Goal: Find specific page/section: Find specific page/section

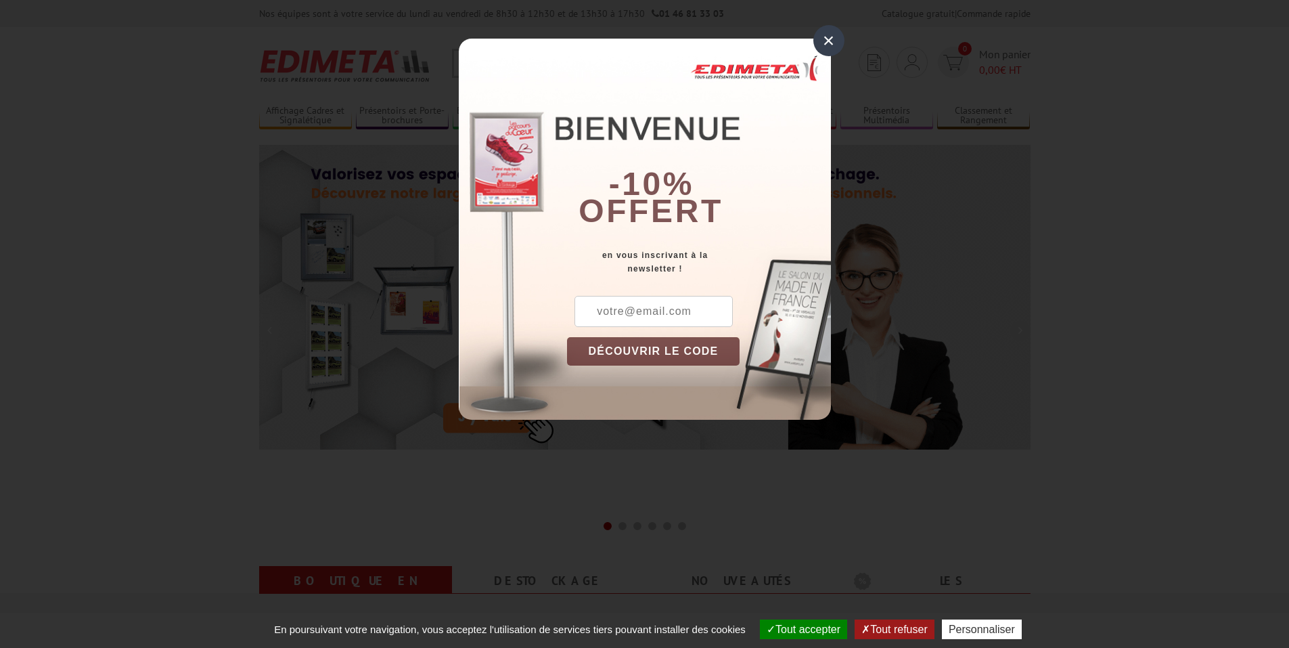
click at [826, 52] on div "×" at bounding box center [828, 40] width 31 height 31
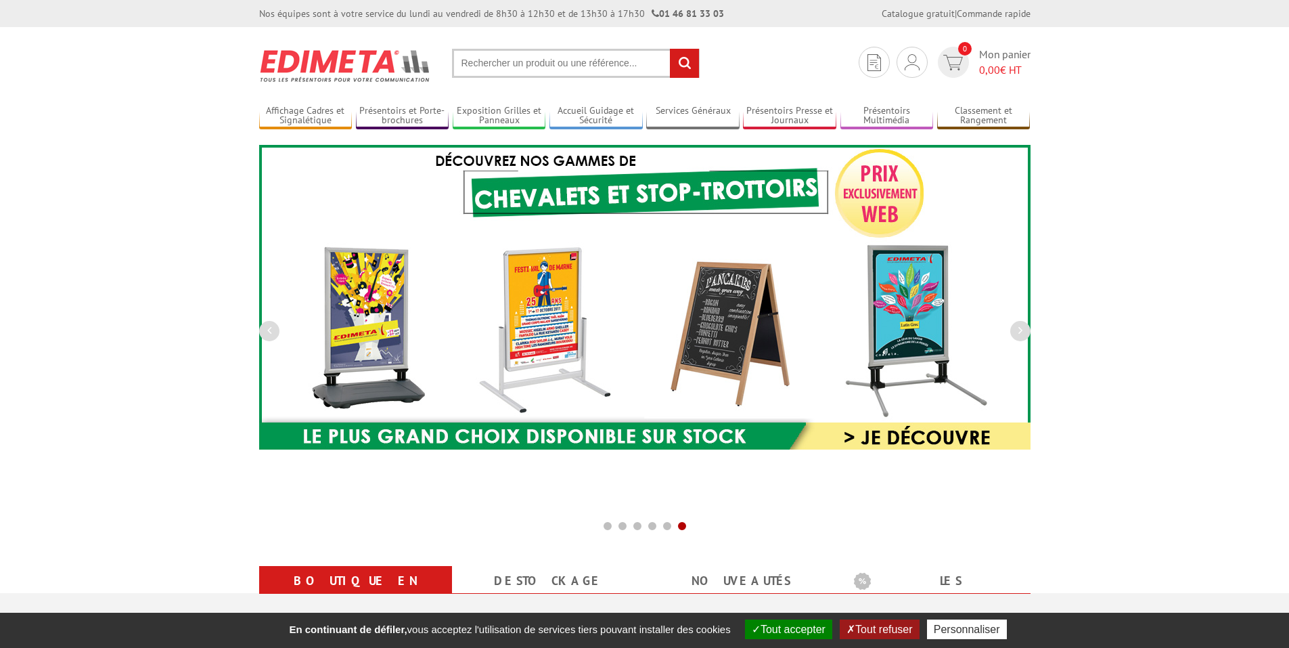
click at [572, 62] on input "text" at bounding box center [576, 63] width 248 height 29
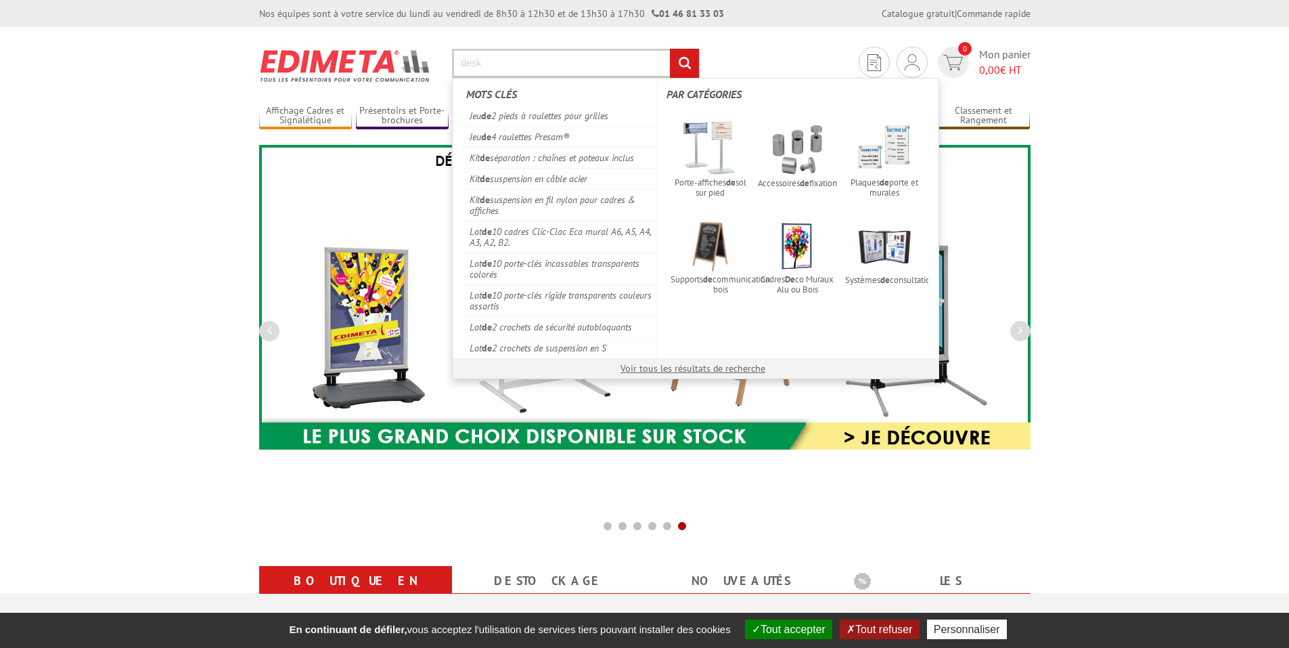
type input "desk"
click at [670, 49] on input "rechercher" at bounding box center [684, 63] width 29 height 29
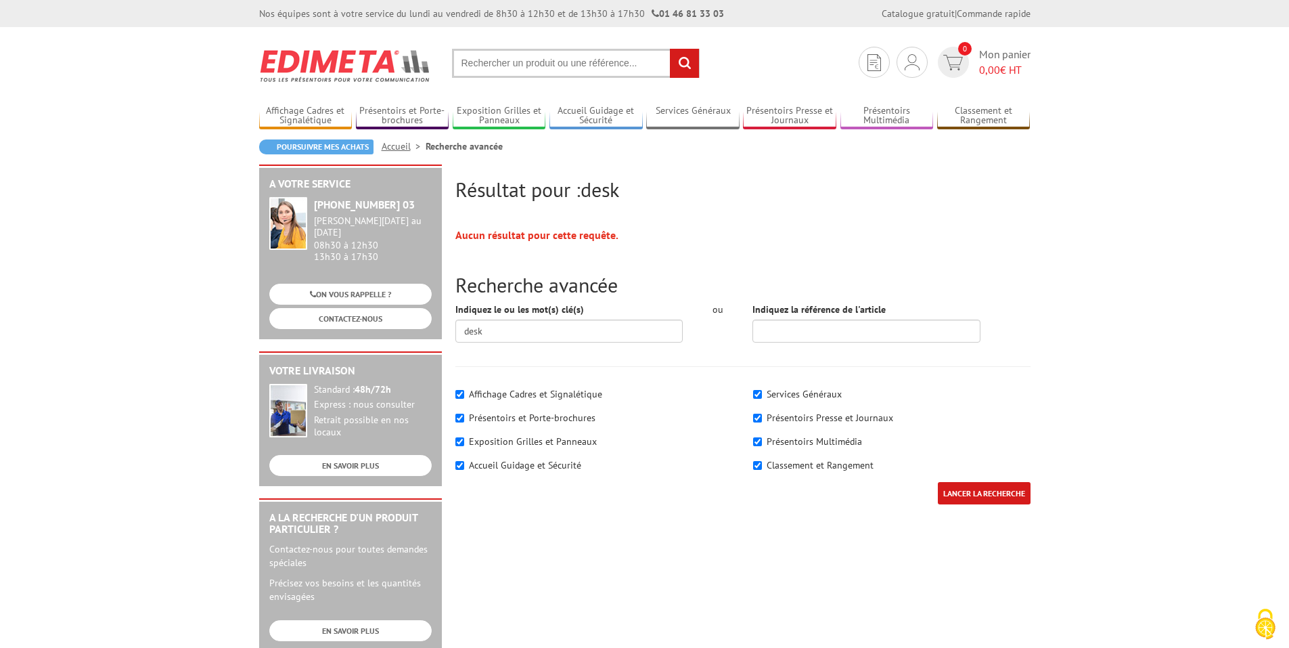
click at [568, 58] on input "text" at bounding box center [576, 63] width 248 height 29
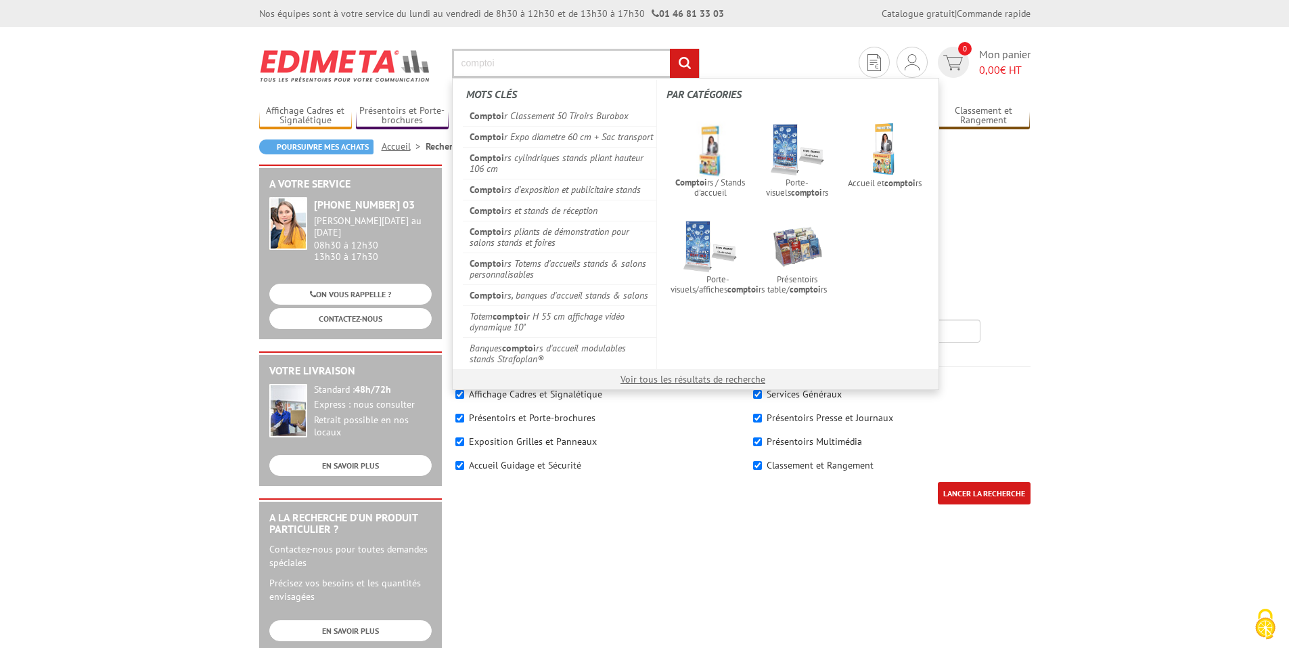
type input "comptoi"
click at [670, 49] on input "rechercher" at bounding box center [684, 63] width 29 height 29
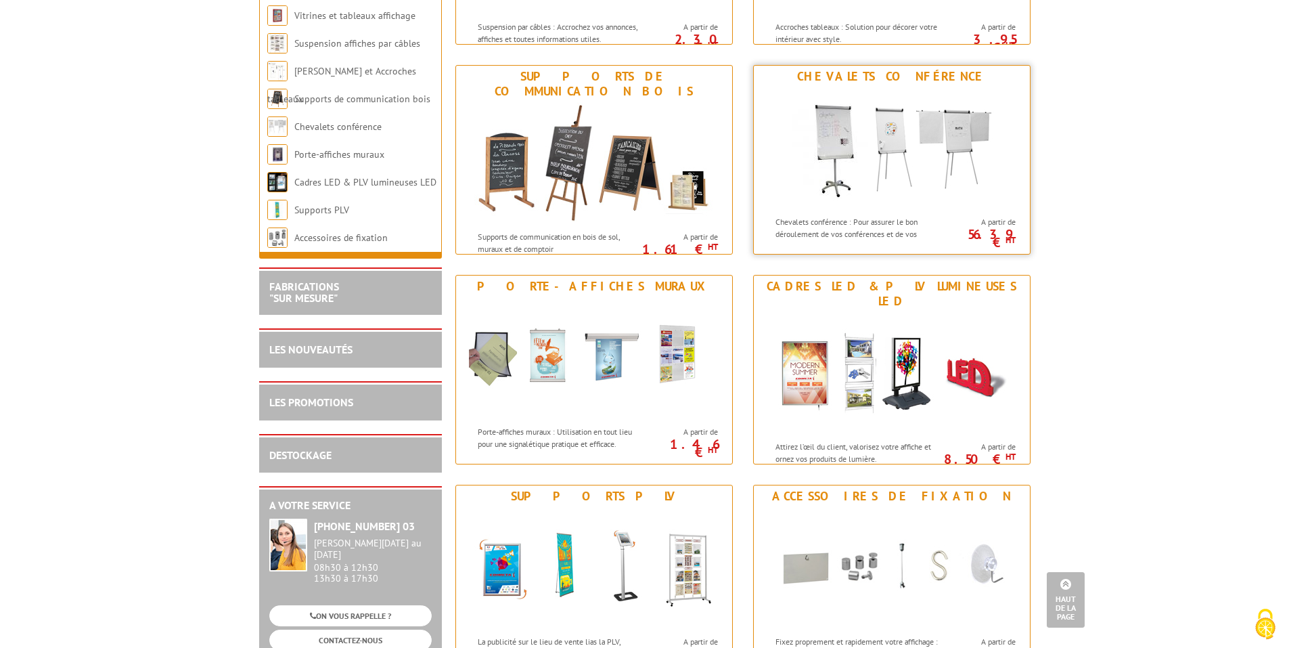
scroll to position [1556, 0]
